Goal: Task Accomplishment & Management: Manage account settings

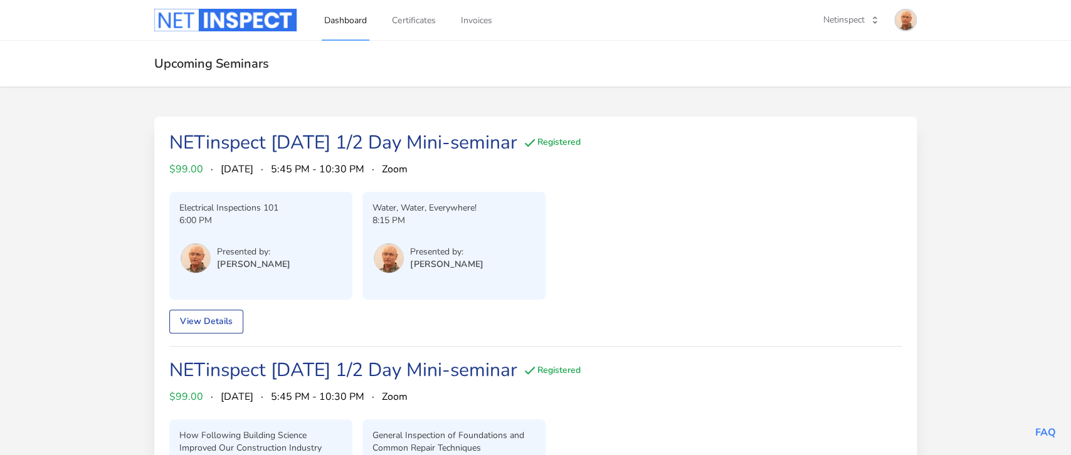
click at [905, 22] on img at bounding box center [905, 20] width 20 height 20
click at [845, 71] on link "Admin Dashboard" at bounding box center [856, 70] width 120 height 23
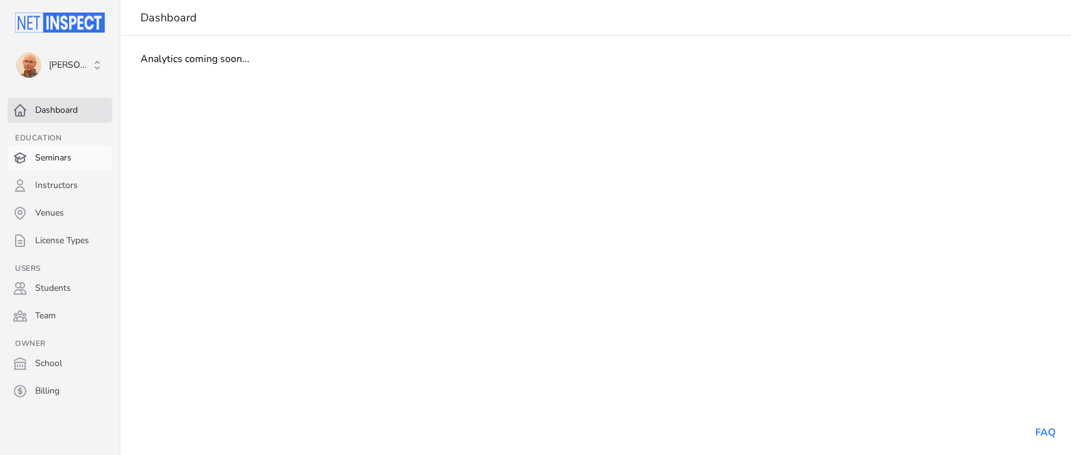
click at [43, 155] on link "Seminars" at bounding box center [60, 157] width 105 height 25
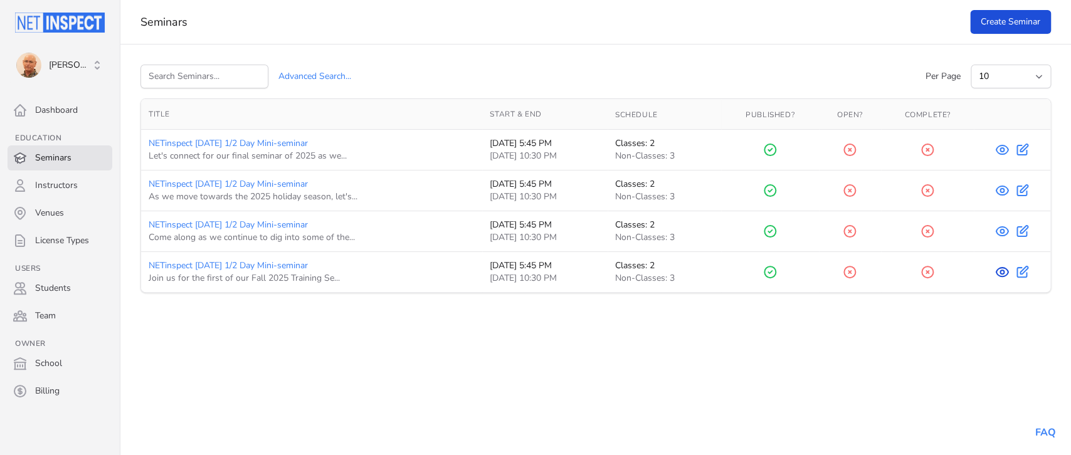
click at [1002, 273] on icon at bounding box center [1001, 272] width 15 height 15
